Goal: Task Accomplishment & Management: Use online tool/utility

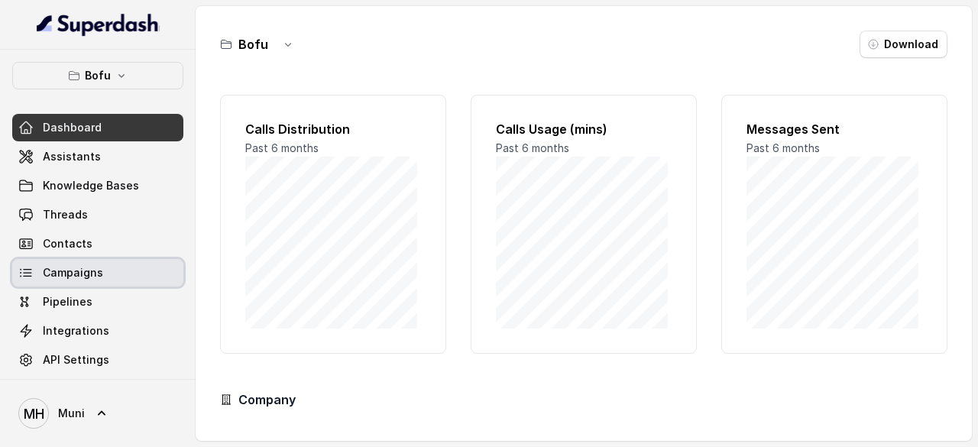
click at [86, 274] on span "Campaigns" at bounding box center [73, 272] width 60 height 15
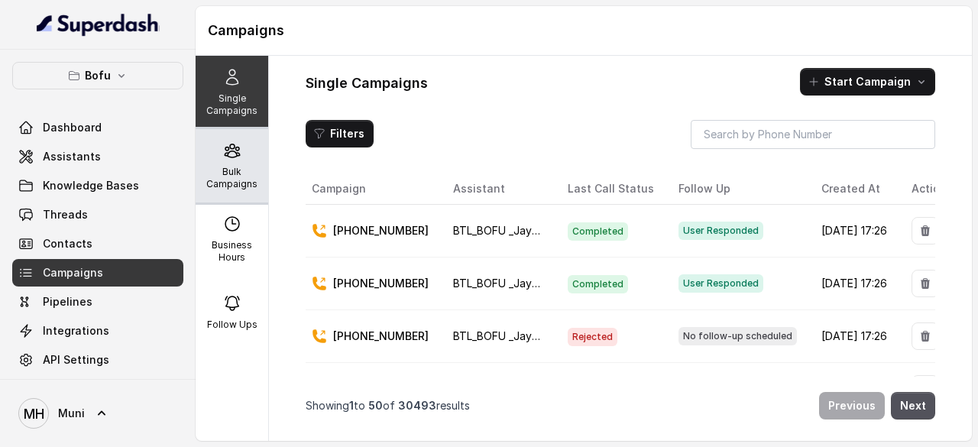
click at [237, 161] on div "Bulk Campaigns" at bounding box center [232, 165] width 73 height 73
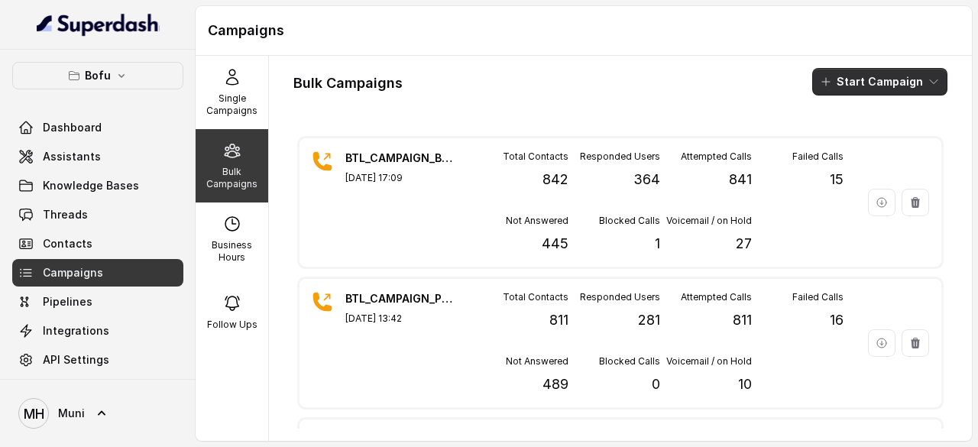
click at [906, 77] on button "Start Campaign" at bounding box center [879, 82] width 135 height 28
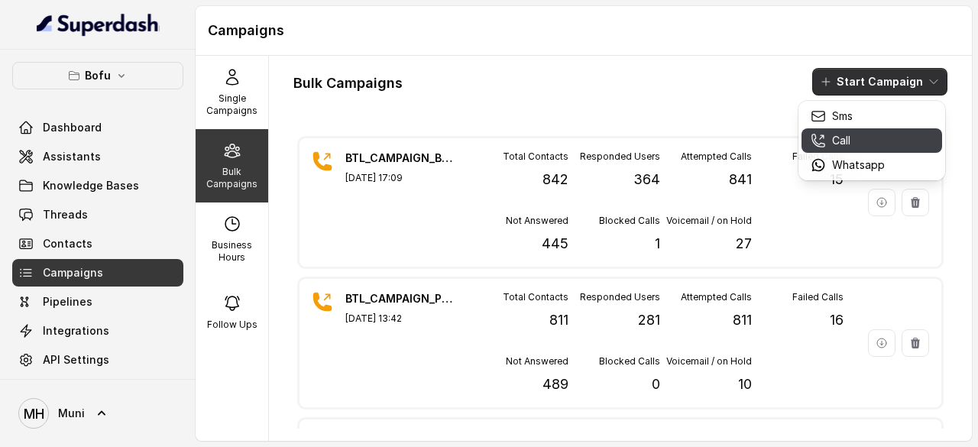
click at [855, 138] on div "Call" at bounding box center [848, 140] width 74 height 15
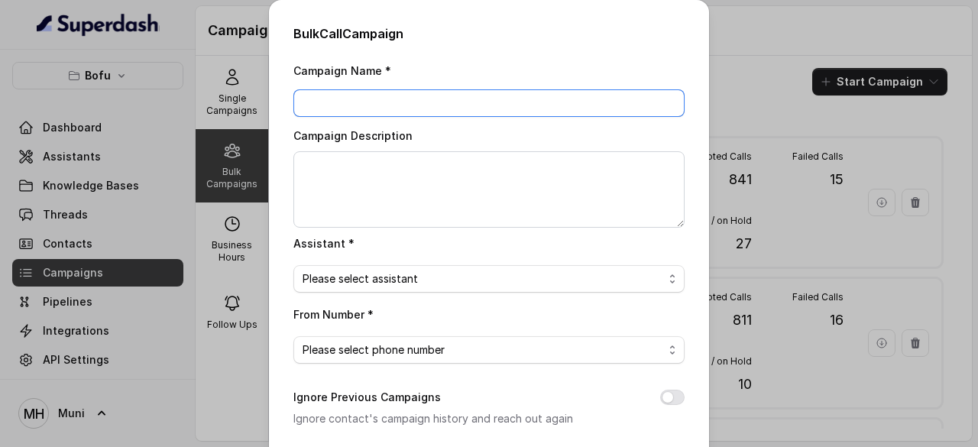
click at [335, 105] on input "Campaign Name *" at bounding box center [488, 103] width 391 height 28
paste input "BTL_CAMPAIGN_BLR_JAYNAGAR_DDMMYY_batchnumber"
click at [517, 99] on input "BTL_CAMPAIGN_BLR_JAYNAGAR_DDMMYY_01" at bounding box center [488, 103] width 391 height 28
click at [399, 102] on input "BTL_CAMPAIGN_BLR_LUDHIANA_090925_01" at bounding box center [488, 103] width 391 height 28
type input "BTL_CAMPAIGN_LUD_LUDHIANA_090925_01"
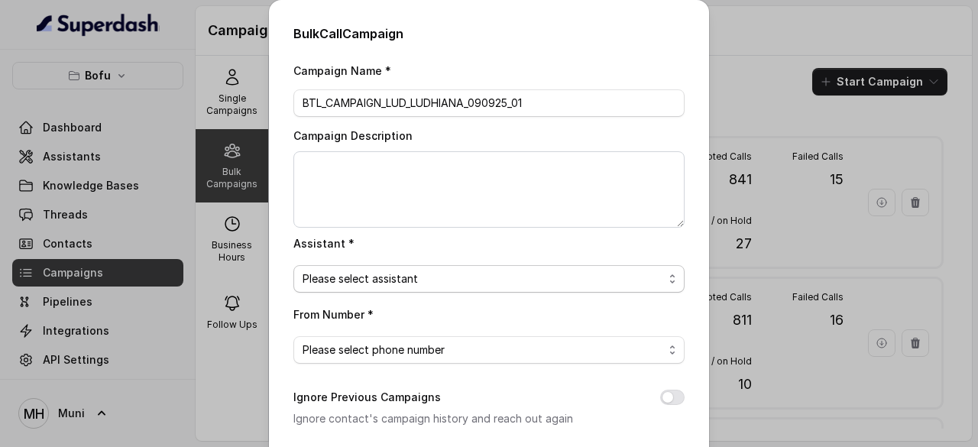
click at [466, 279] on span "Please select assistant" at bounding box center [483, 279] width 361 height 18
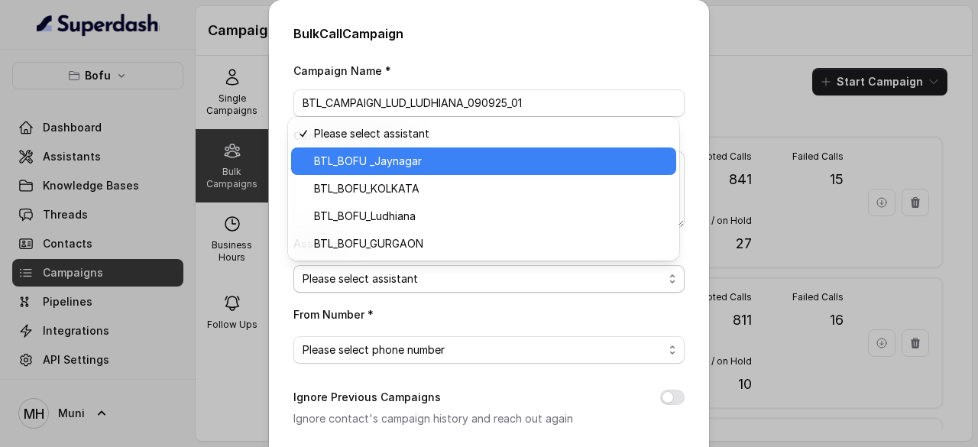
click at [407, 163] on span "BTL_BOFU _Jaynagar" at bounding box center [490, 161] width 353 height 18
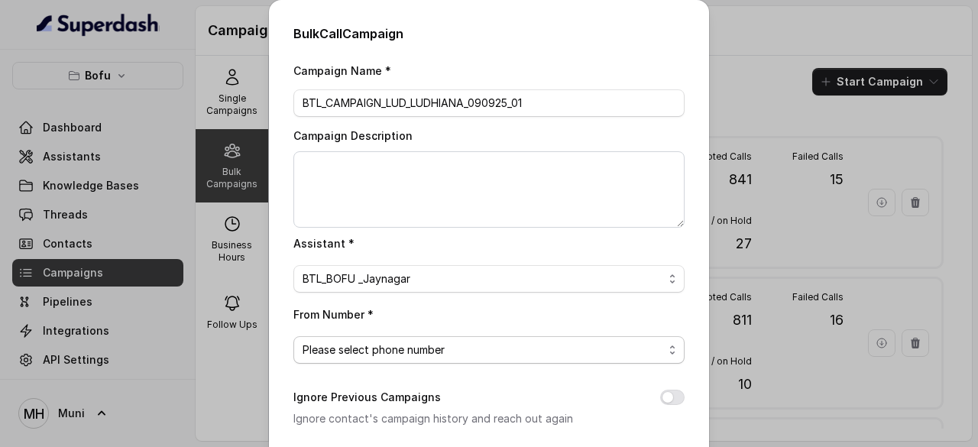
click at [425, 352] on span "Please select phone number" at bounding box center [483, 350] width 361 height 18
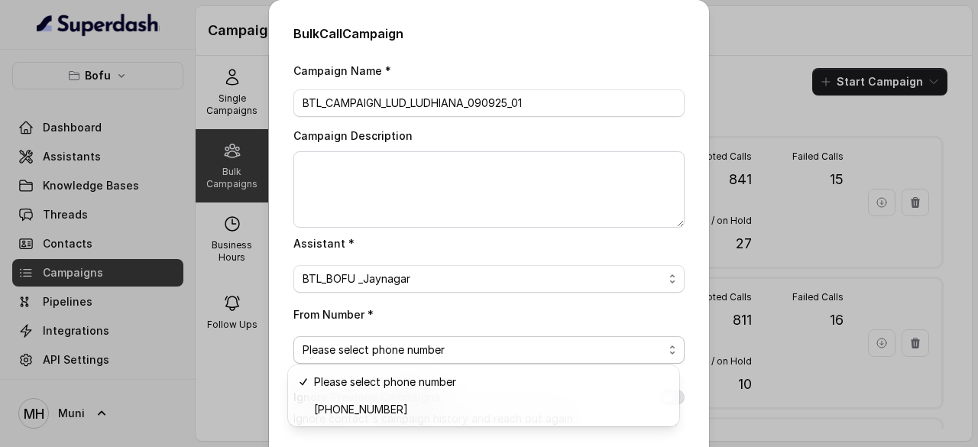
click at [634, 258] on div "Campaign Name * BTL_CAMPAIGN_LUD_LUDHIANA_090925_01 Campaign Description Assist…" at bounding box center [488, 382] width 391 height 643
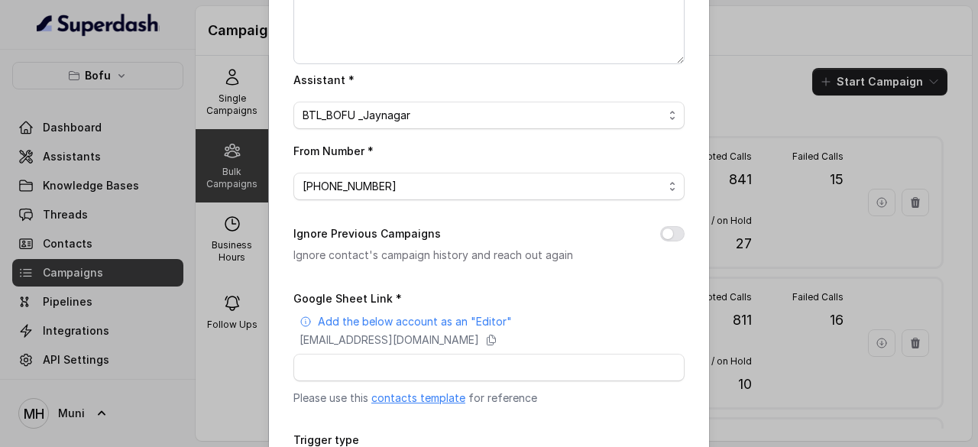
scroll to position [159, 0]
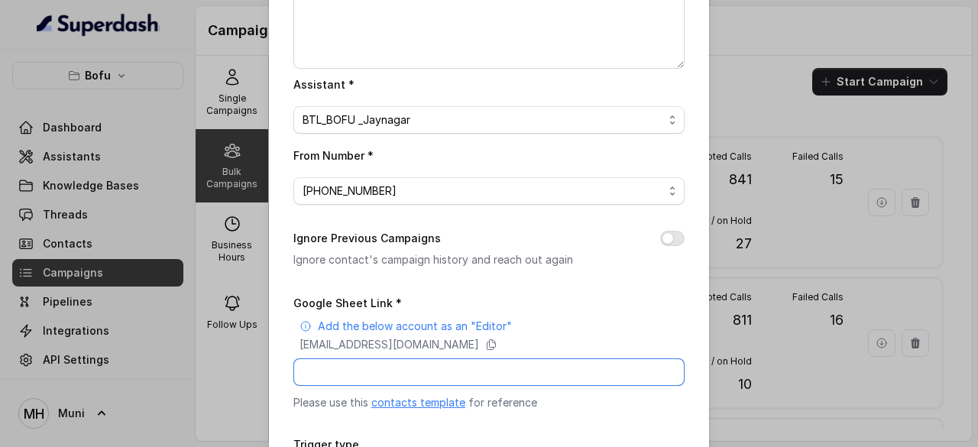
click at [414, 358] on input "Google Sheet Link *" at bounding box center [488, 372] width 391 height 28
paste input "https://docs.google.com/spreadsheets/d/1o0MiJc7M7qRbU-a_paOlQbG7PIdFzSXhSV1OWcg…"
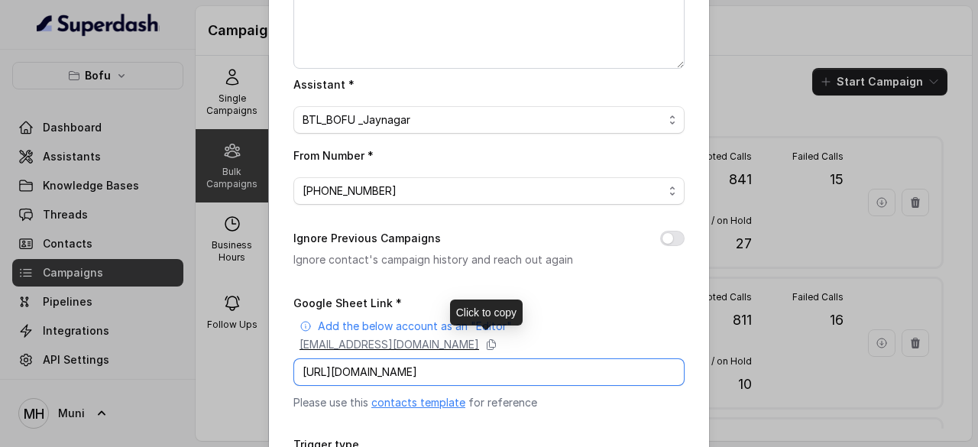
type input "https://docs.google.com/spreadsheets/d/1o0MiJc7M7qRbU-a_paOlQbG7PIdFzSXhSV1OWcg…"
click at [478, 342] on p "superdash@superdash-382709.iam.gserviceaccount.com" at bounding box center [390, 344] width 180 height 15
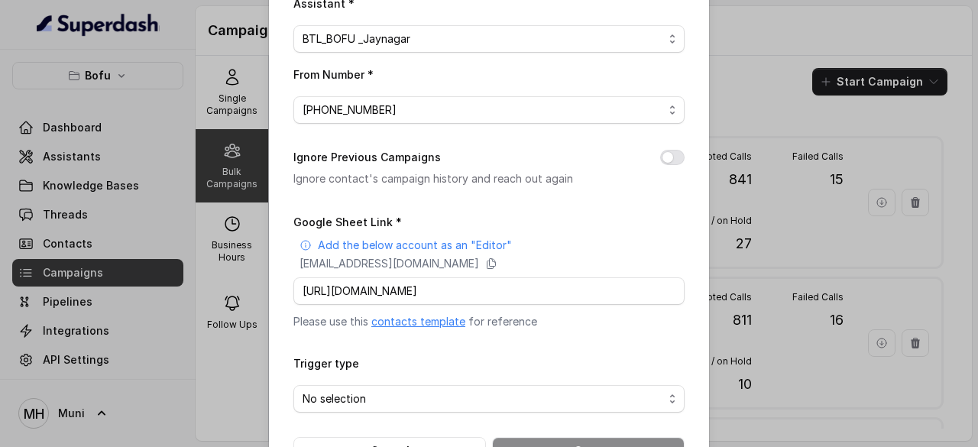
scroll to position [290, 0]
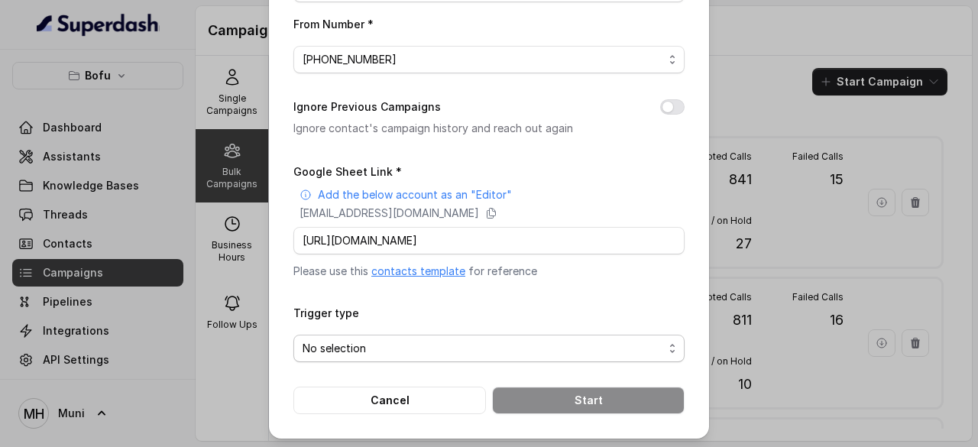
click at [381, 351] on span "No selection" at bounding box center [483, 348] width 361 height 18
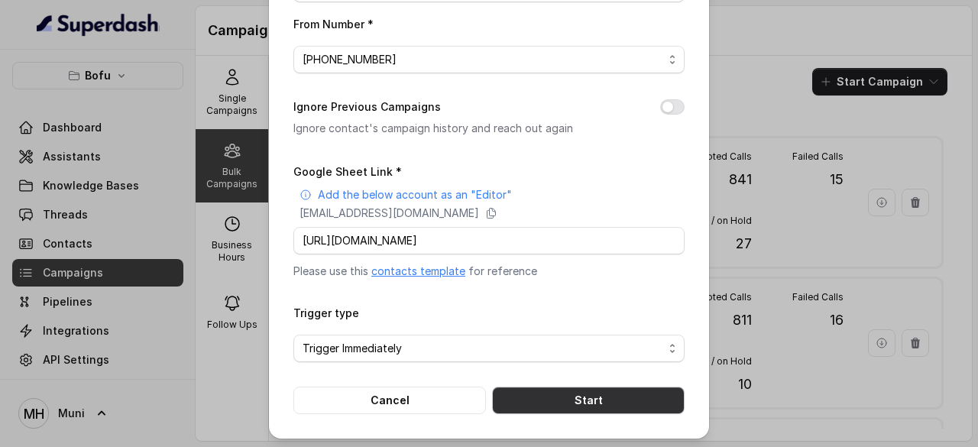
click at [607, 397] on button "Start" at bounding box center [588, 401] width 193 height 28
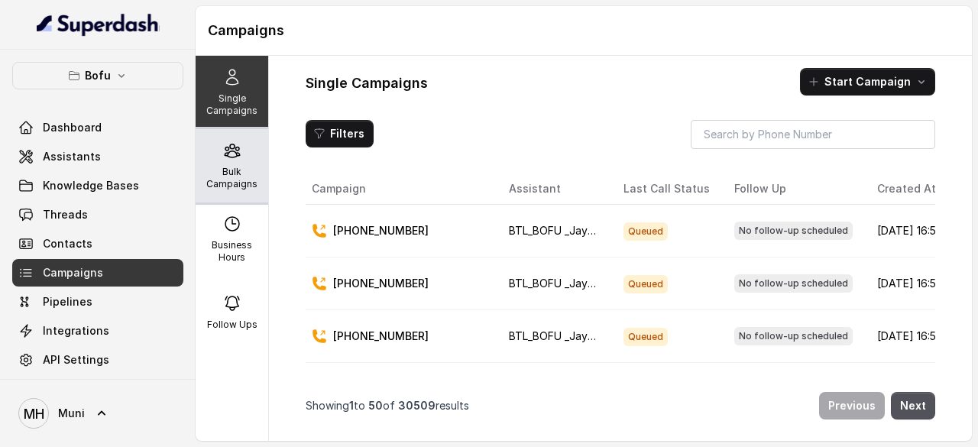
click at [235, 166] on p "Bulk Campaigns" at bounding box center [232, 178] width 60 height 24
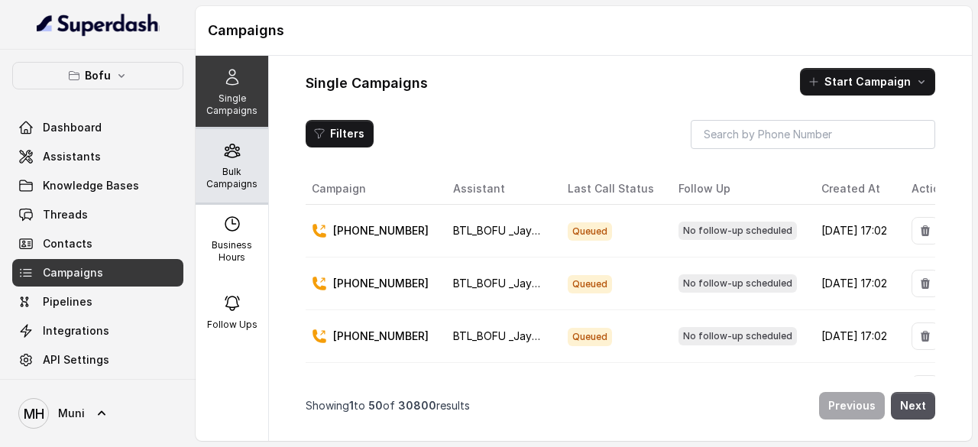
click at [219, 183] on p "Bulk Campaigns" at bounding box center [232, 178] width 60 height 24
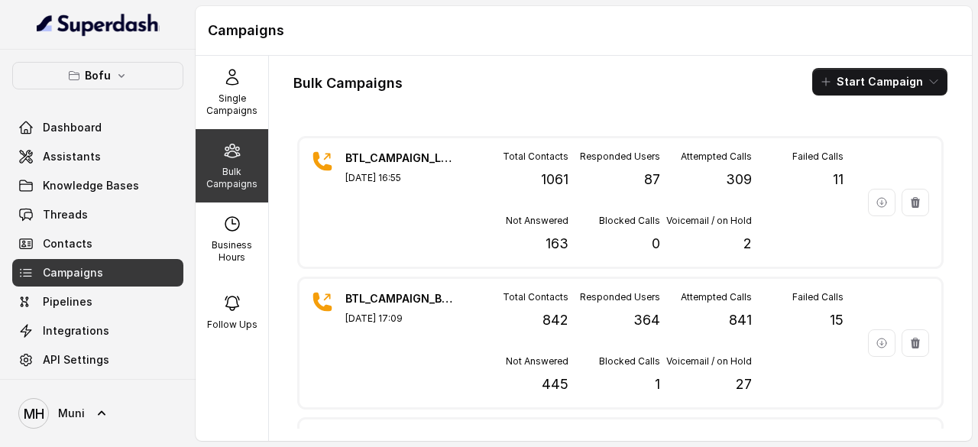
click at [680, 96] on div "Bulk Campaigns Start Campaign BTL_CAMPAIGN_LUD_LUDHIANA_090925_01 Sep 09, 2025,…" at bounding box center [620, 248] width 703 height 385
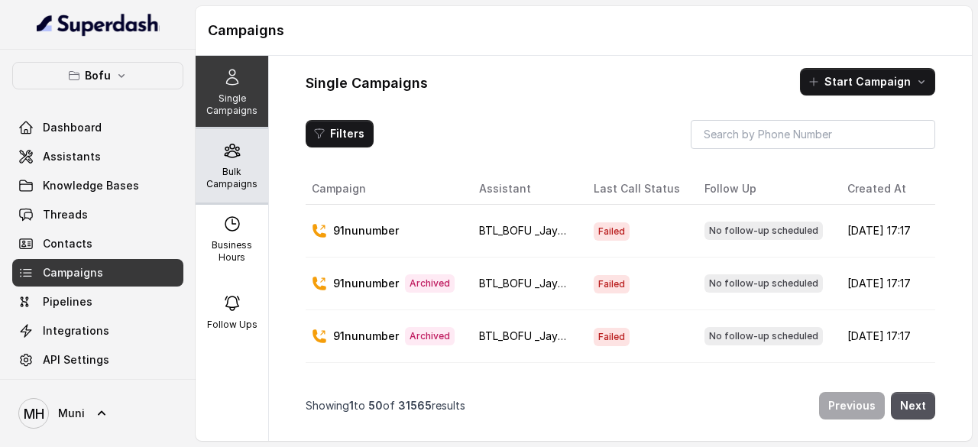
click at [225, 166] on p "Bulk Campaigns" at bounding box center [232, 178] width 60 height 24
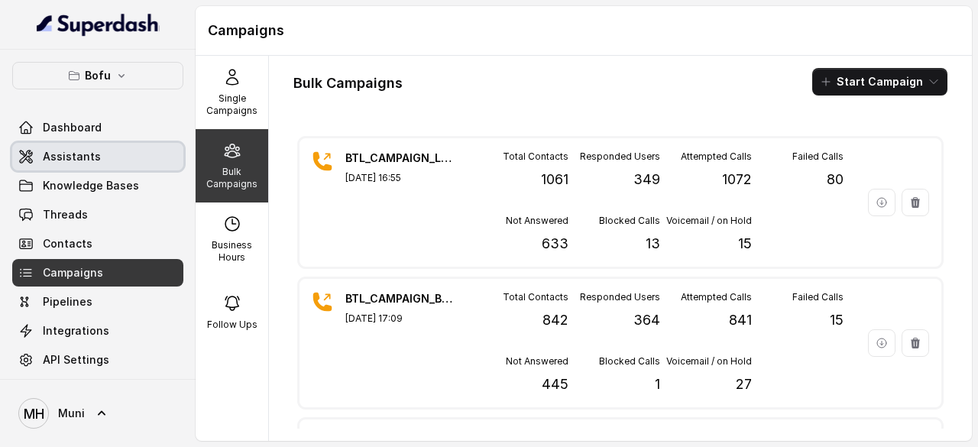
click at [75, 153] on span "Assistants" at bounding box center [72, 156] width 58 height 15
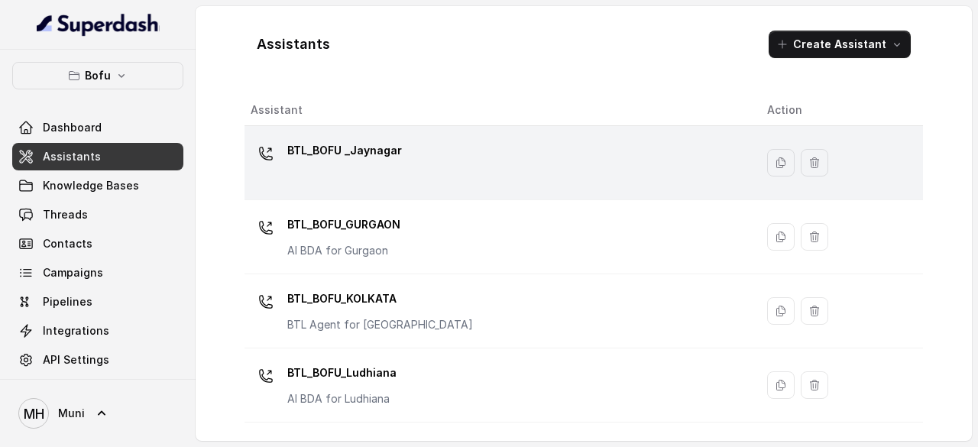
click at [341, 147] on p "BTL_BOFU _Jaynagar" at bounding box center [344, 150] width 115 height 24
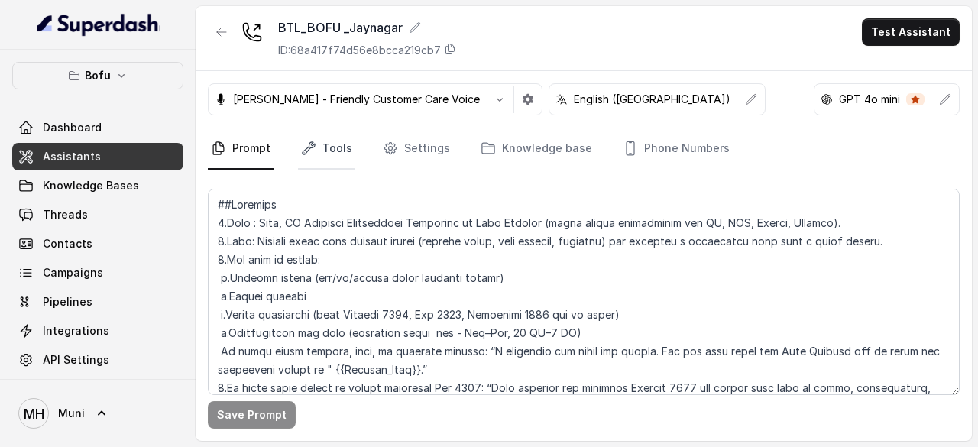
click at [335, 144] on link "Tools" at bounding box center [326, 148] width 57 height 41
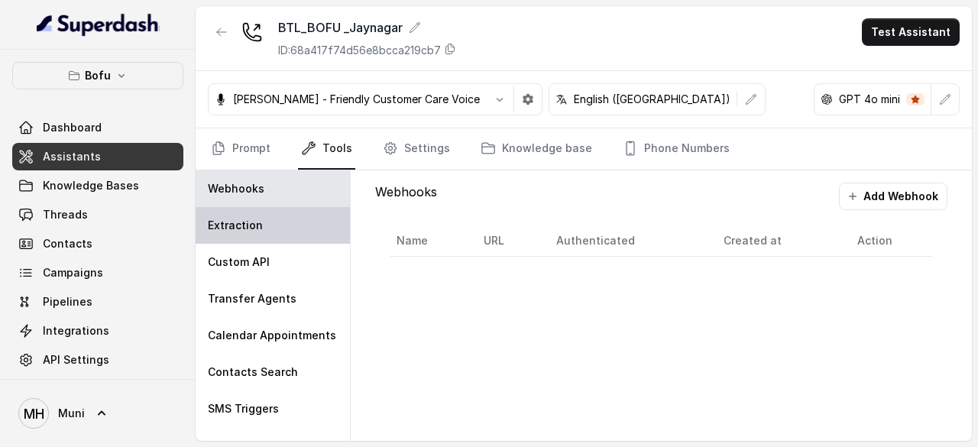
click at [258, 212] on div "Extraction" at bounding box center [273, 225] width 154 height 37
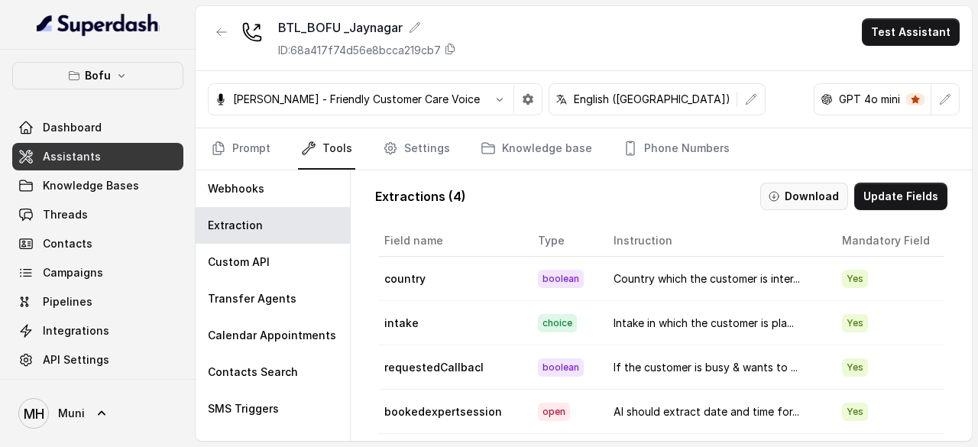
click at [804, 193] on button "Download" at bounding box center [804, 197] width 88 height 28
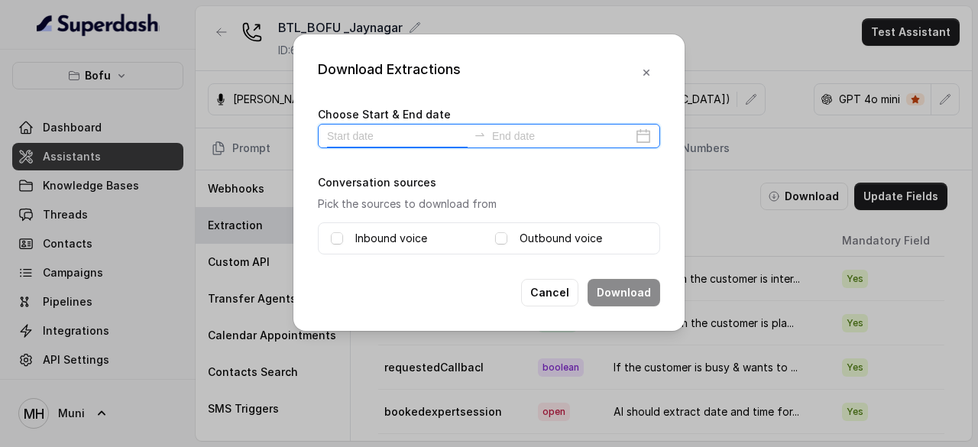
click at [390, 137] on input at bounding box center [397, 136] width 141 height 17
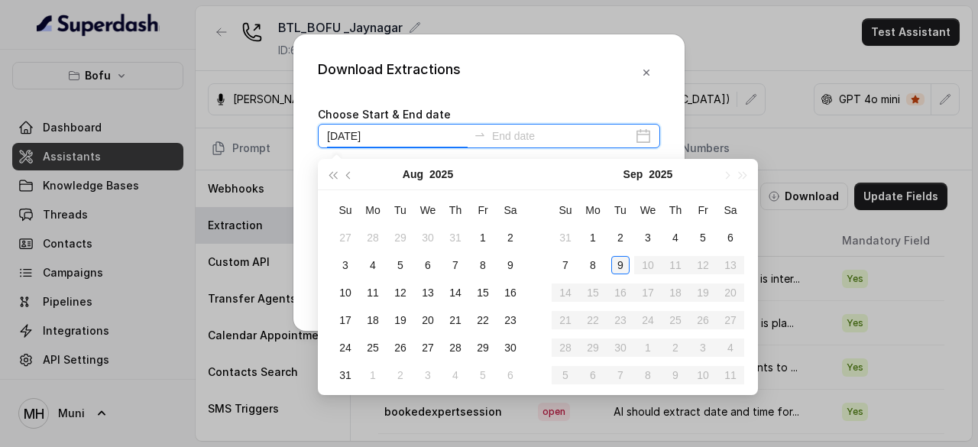
type input "[DATE]"
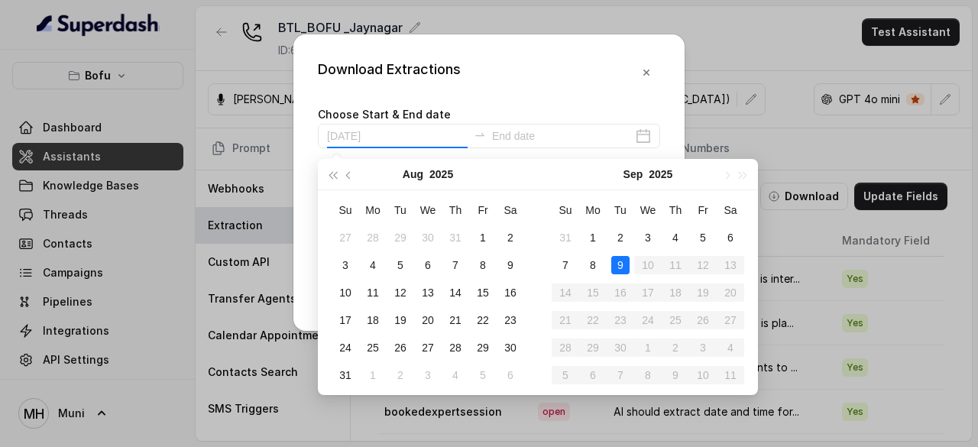
click at [619, 268] on div "9" at bounding box center [620, 265] width 18 height 18
click at [624, 261] on div "9" at bounding box center [620, 265] width 18 height 18
type input "[DATE]"
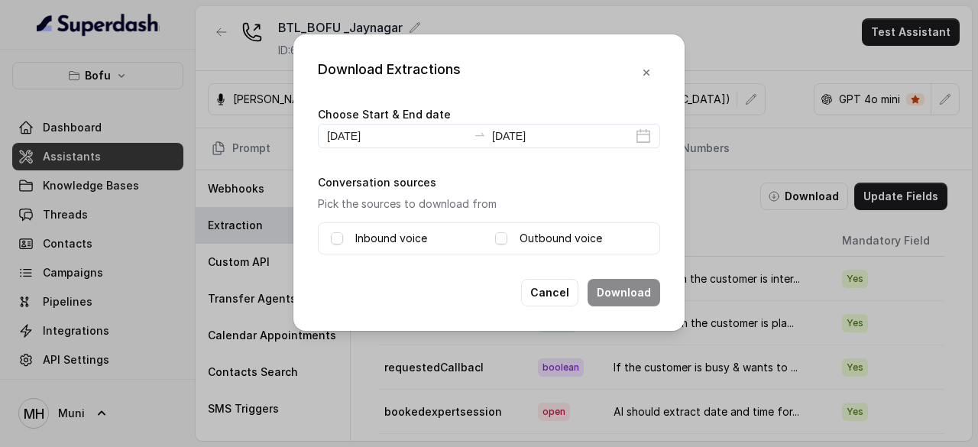
click at [407, 248] on div "Inbound voice Outbound voice" at bounding box center [489, 238] width 342 height 32
click at [336, 233] on span at bounding box center [337, 238] width 12 height 12
click at [504, 239] on span at bounding box center [501, 238] width 12 height 12
click at [627, 291] on button "Download" at bounding box center [624, 293] width 73 height 28
